Goal: Information Seeking & Learning: Learn about a topic

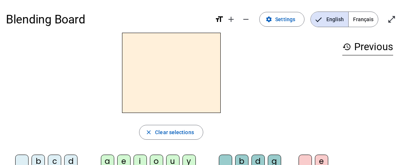
click at [367, 16] on span "Français" at bounding box center [363, 19] width 29 height 15
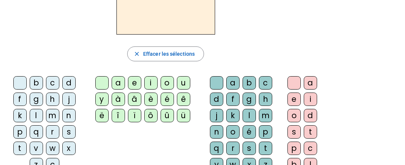
scroll to position [78, 0]
click at [36, 112] on div "l" at bounding box center [36, 115] width 13 height 13
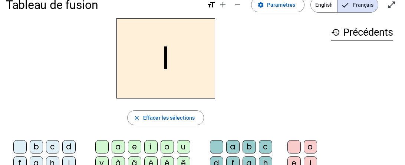
scroll to position [16, 0]
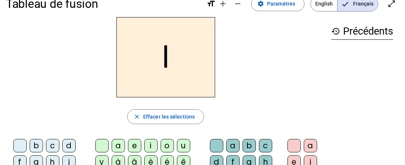
click at [113, 146] on div "a" at bounding box center [118, 145] width 13 height 13
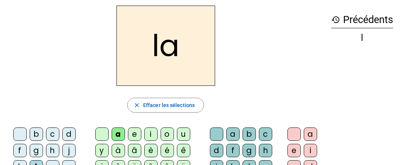
scroll to position [35, 0]
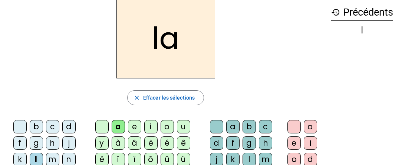
click at [136, 129] on div "e" at bounding box center [134, 126] width 13 height 13
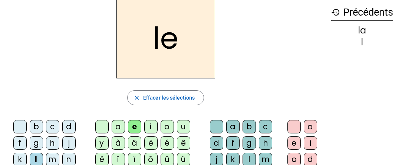
click at [185, 124] on div "u" at bounding box center [183, 126] width 13 height 13
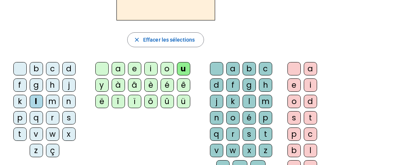
scroll to position [100, 0]
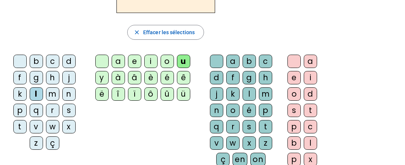
click at [20, 126] on div "t" at bounding box center [19, 126] width 13 height 13
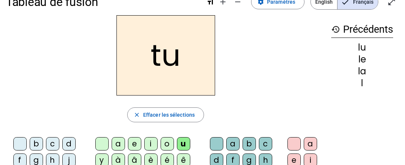
scroll to position [15, 0]
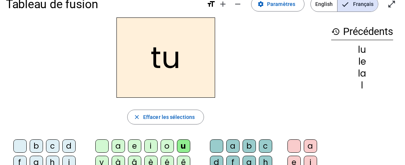
click at [135, 145] on div "e" at bounding box center [134, 145] width 13 height 13
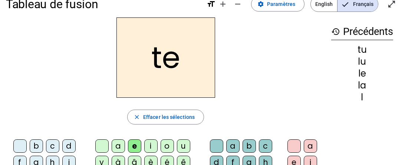
click at [117, 142] on div "a" at bounding box center [118, 145] width 13 height 13
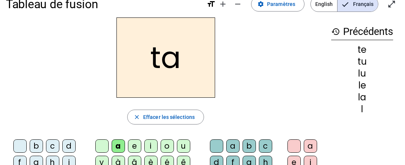
scroll to position [30, 0]
